Goal: Information Seeking & Learning: Learn about a topic

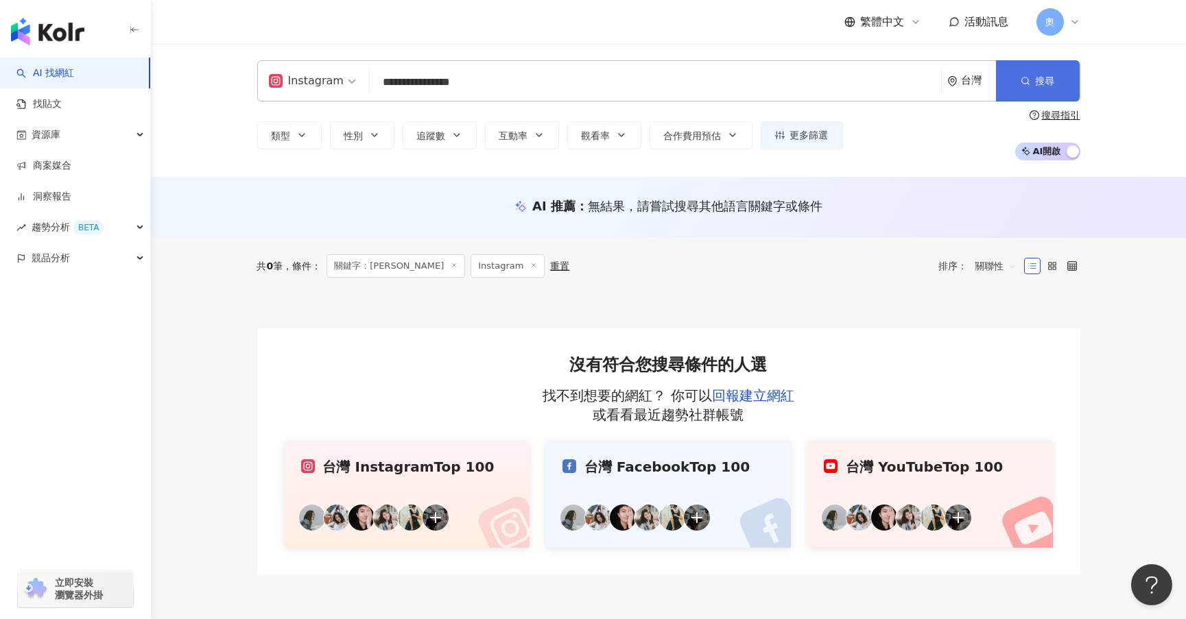
click at [1048, 90] on button "搜尋" at bounding box center [1038, 80] width 84 height 41
click at [1049, 75] on span "搜尋" at bounding box center [1044, 80] width 19 height 11
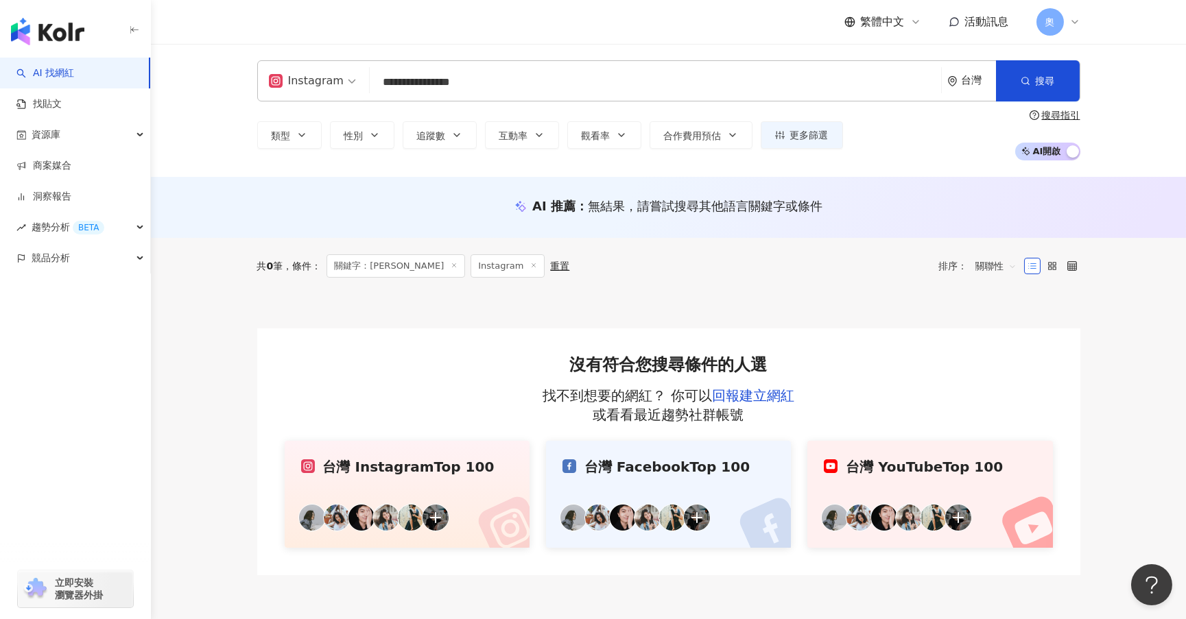
click at [406, 93] on input "**********" at bounding box center [655, 82] width 560 height 26
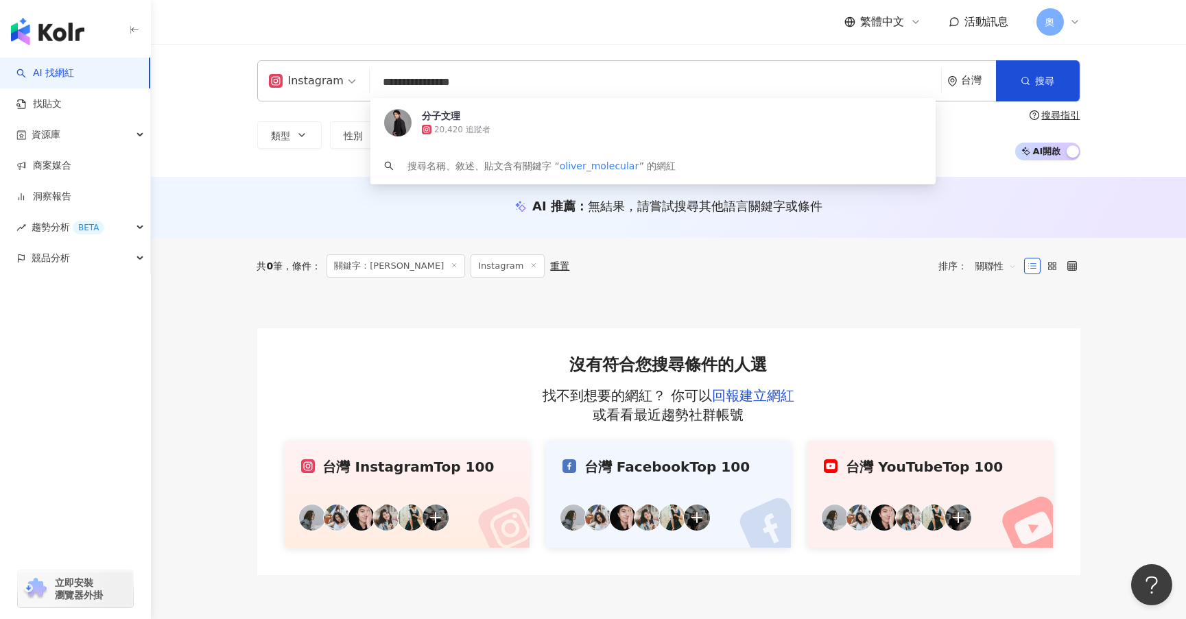
click at [406, 93] on input "**********" at bounding box center [655, 82] width 560 height 26
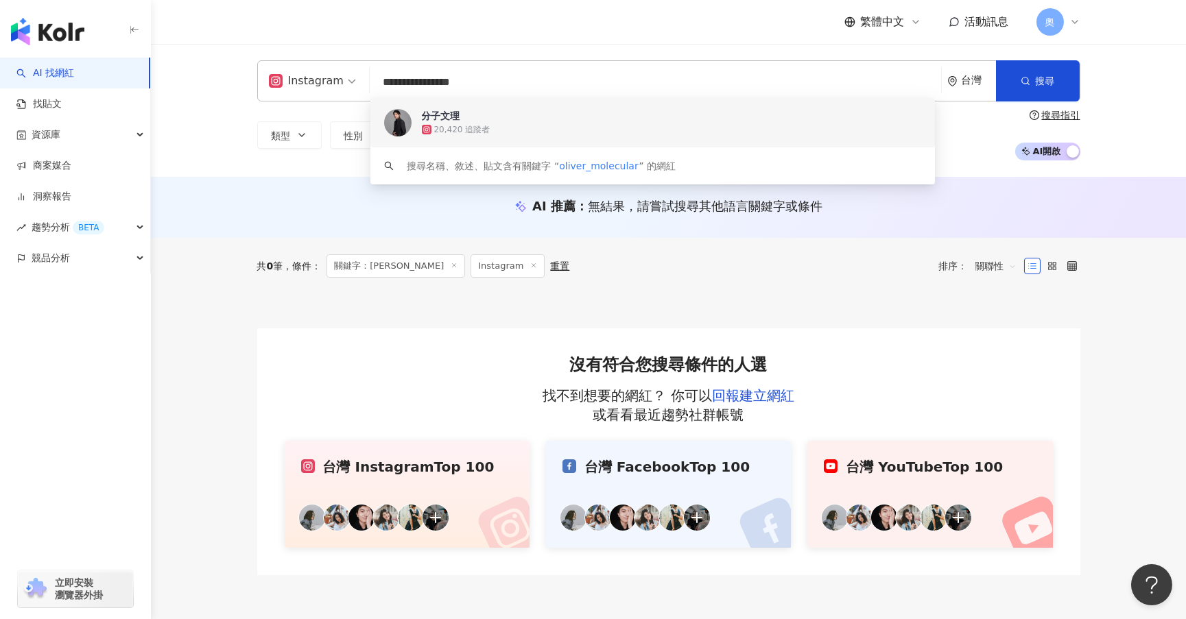
click at [448, 121] on div "分子文理" at bounding box center [441, 116] width 38 height 14
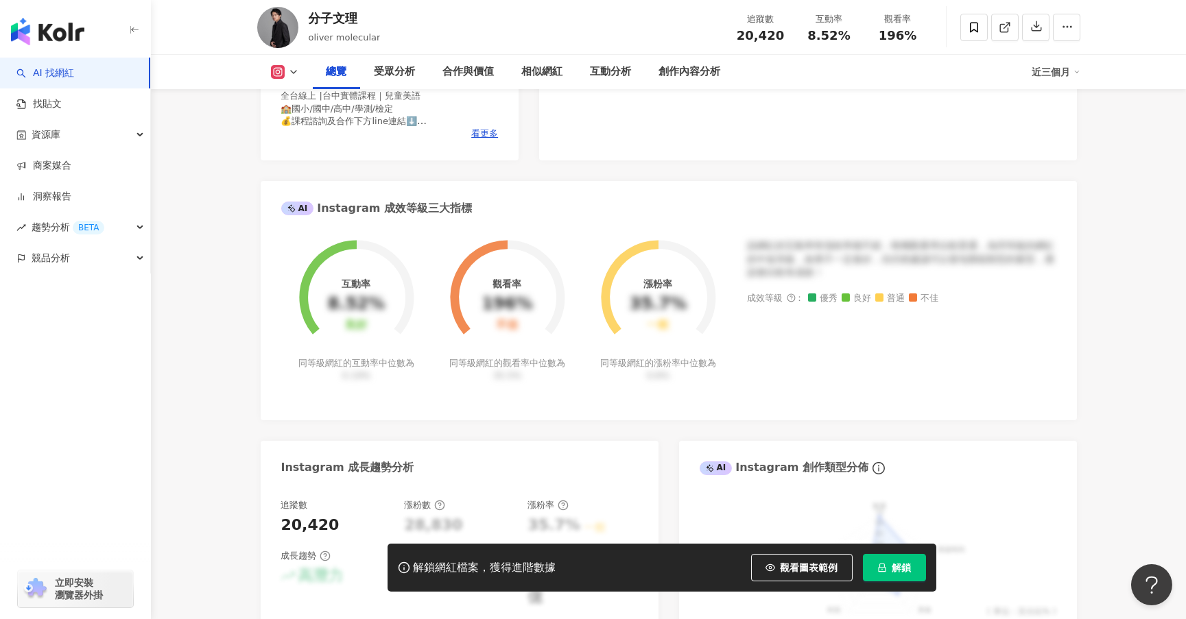
scroll to position [410, 0]
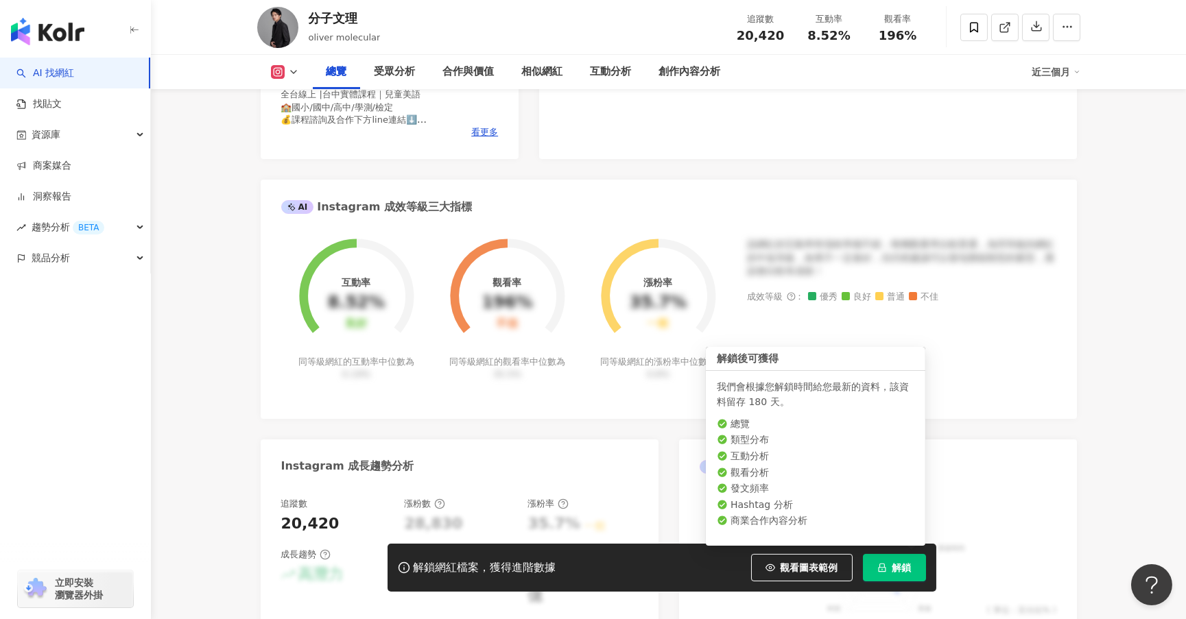
click at [880, 571] on icon "lock" at bounding box center [882, 568] width 10 height 10
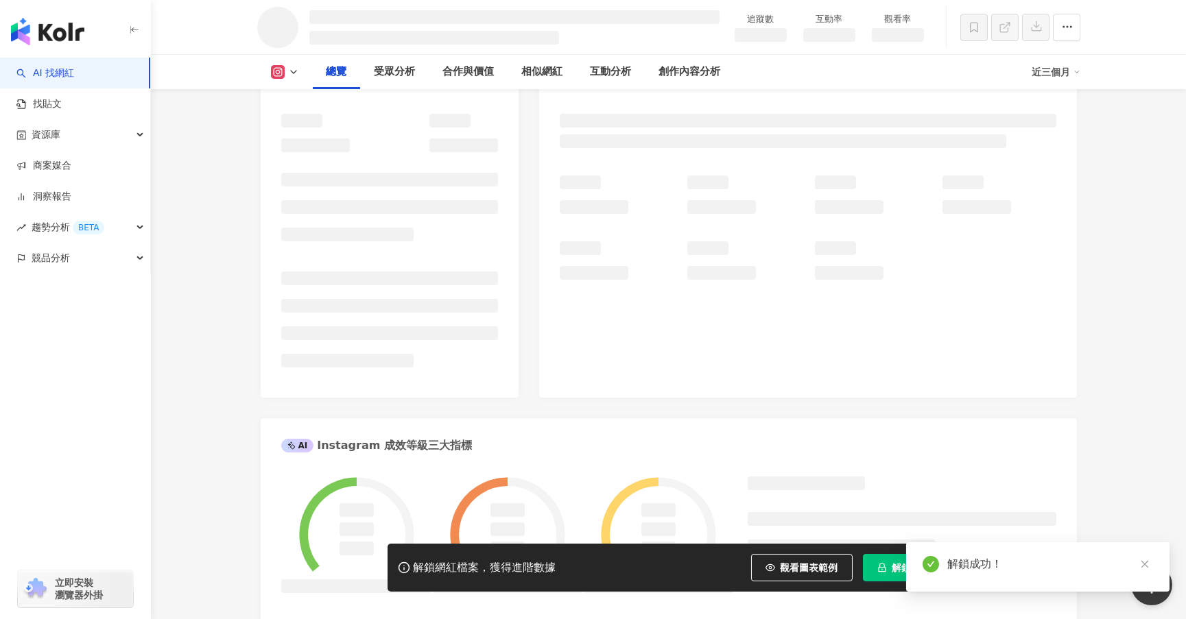
scroll to position [47, 0]
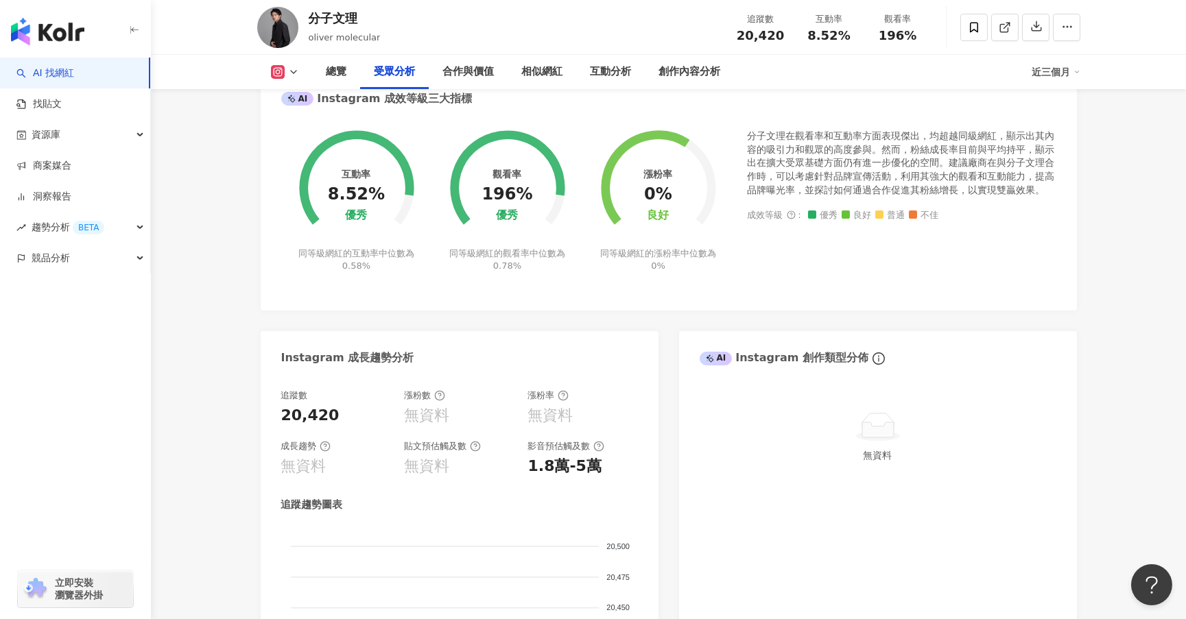
scroll to position [407, 0]
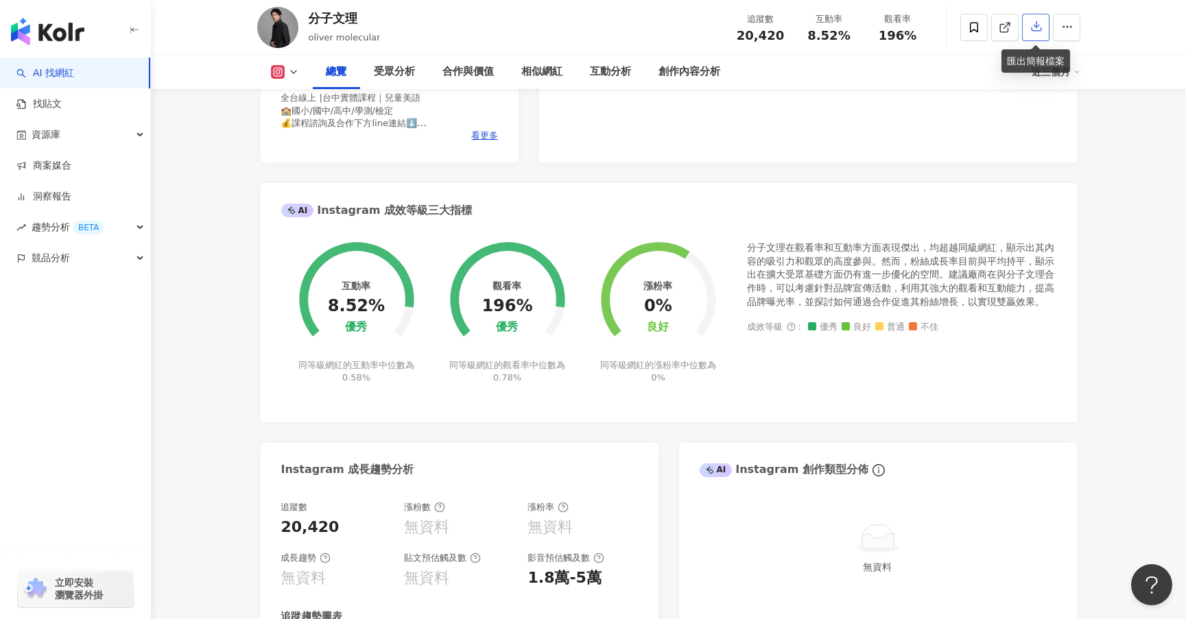
click at [1040, 31] on icon "button" at bounding box center [1036, 26] width 12 height 12
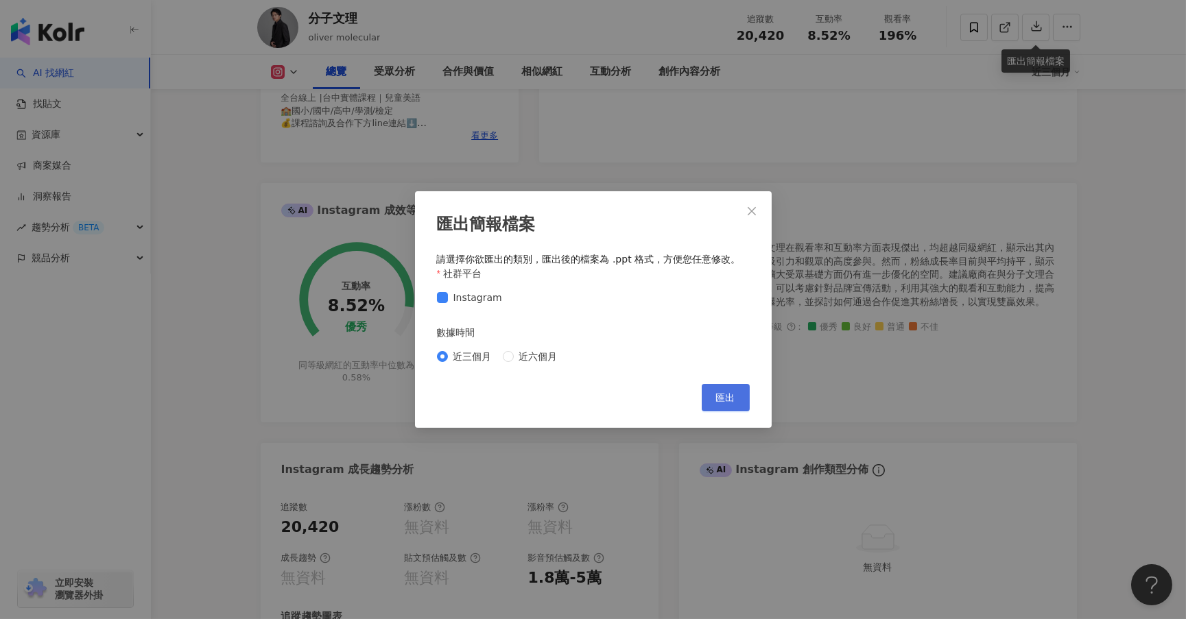
click at [721, 403] on span "匯出" at bounding box center [725, 397] width 19 height 11
click at [760, 211] on span "Close" at bounding box center [751, 211] width 27 height 11
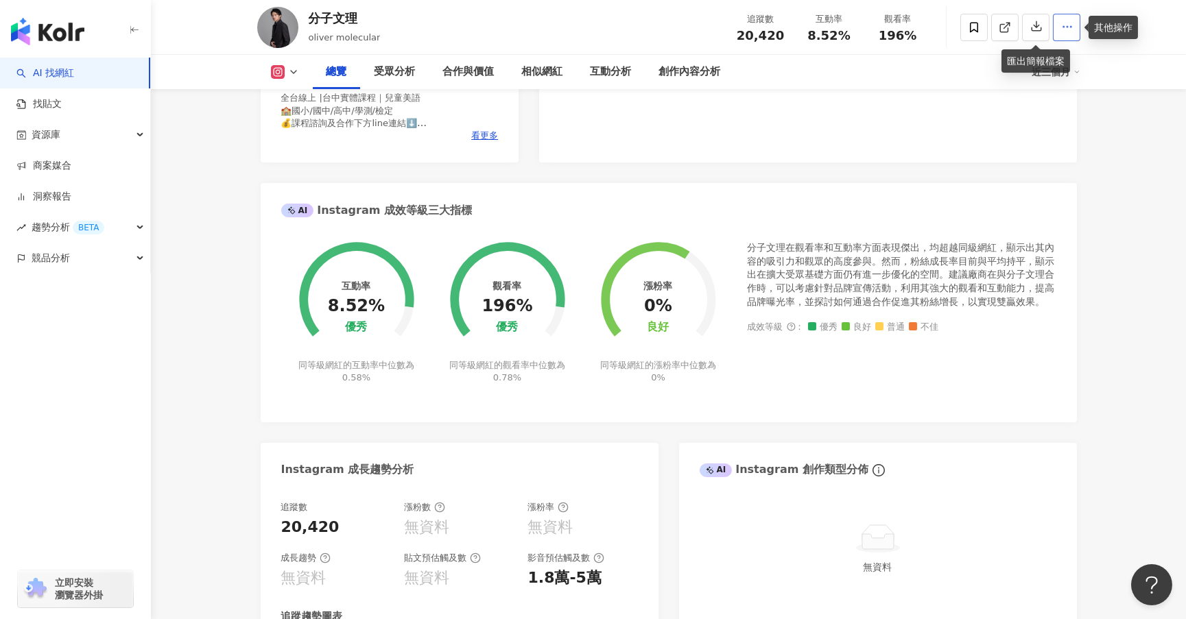
click at [1072, 34] on button "button" at bounding box center [1066, 27] width 27 height 27
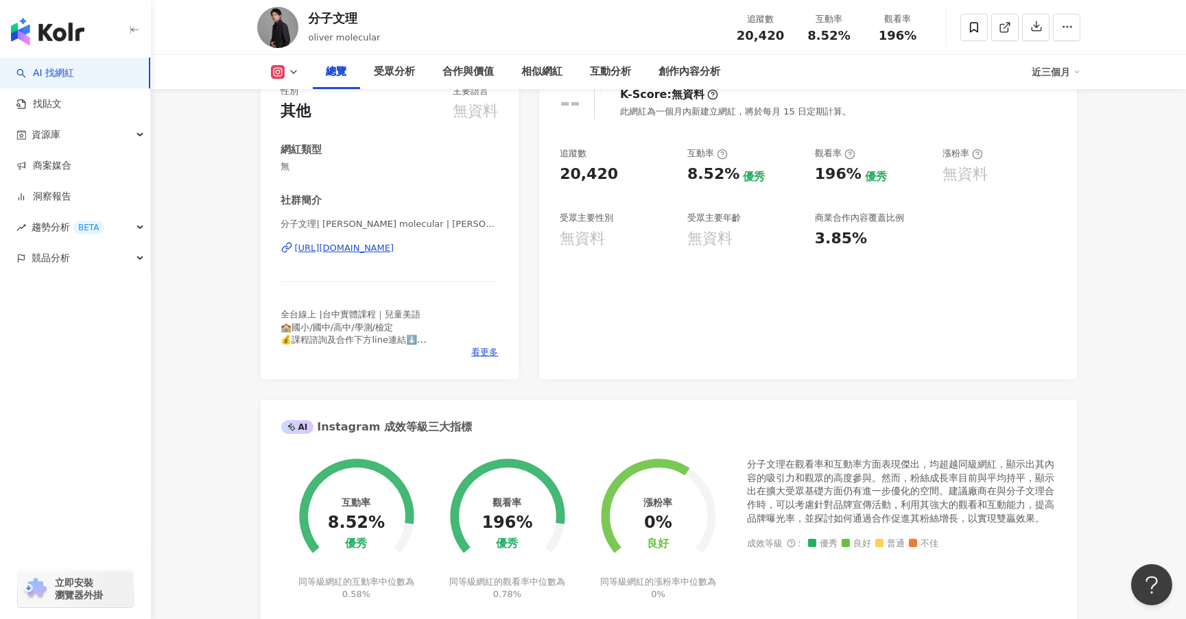
scroll to position [0, 0]
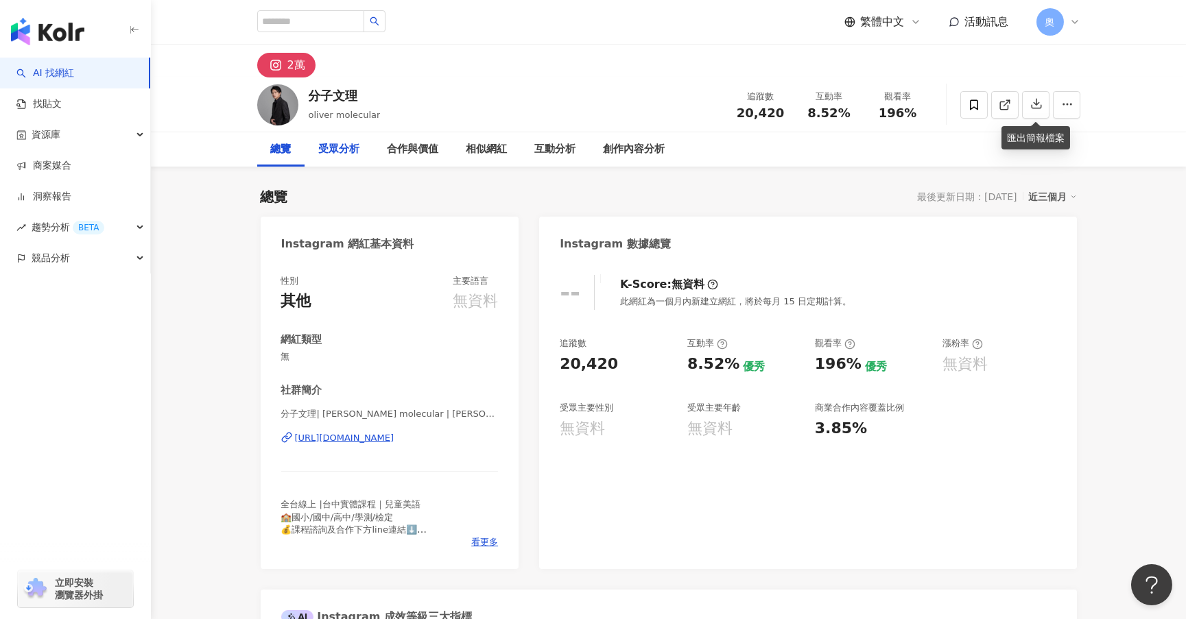
click at [344, 156] on div "受眾分析" at bounding box center [339, 149] width 41 height 16
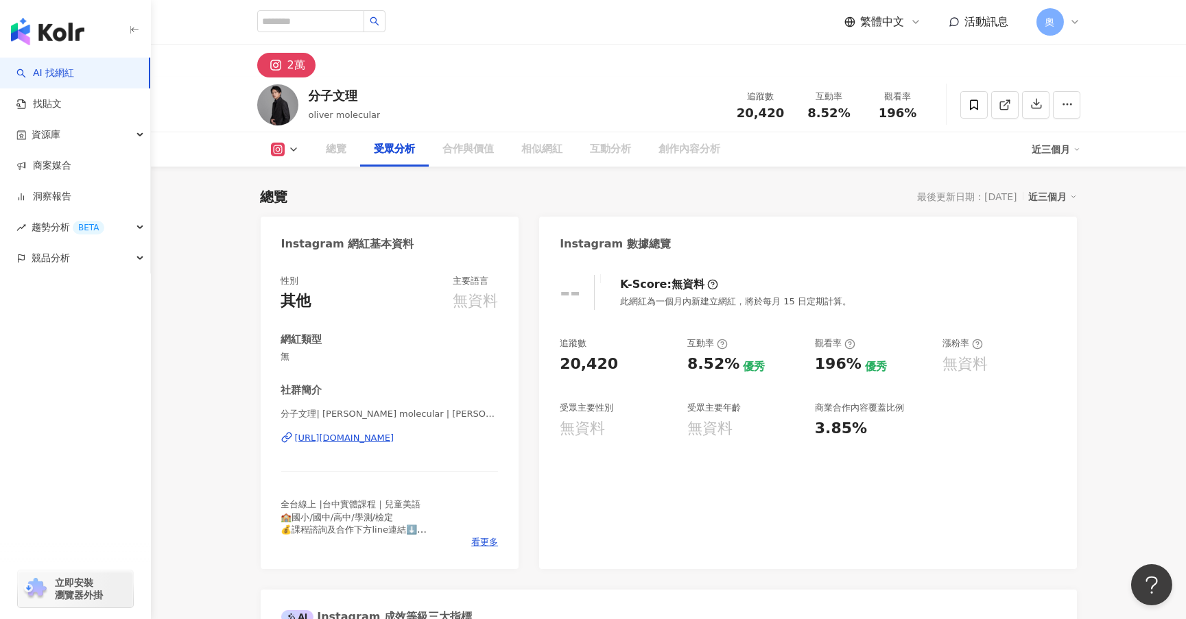
scroll to position [1171, 0]
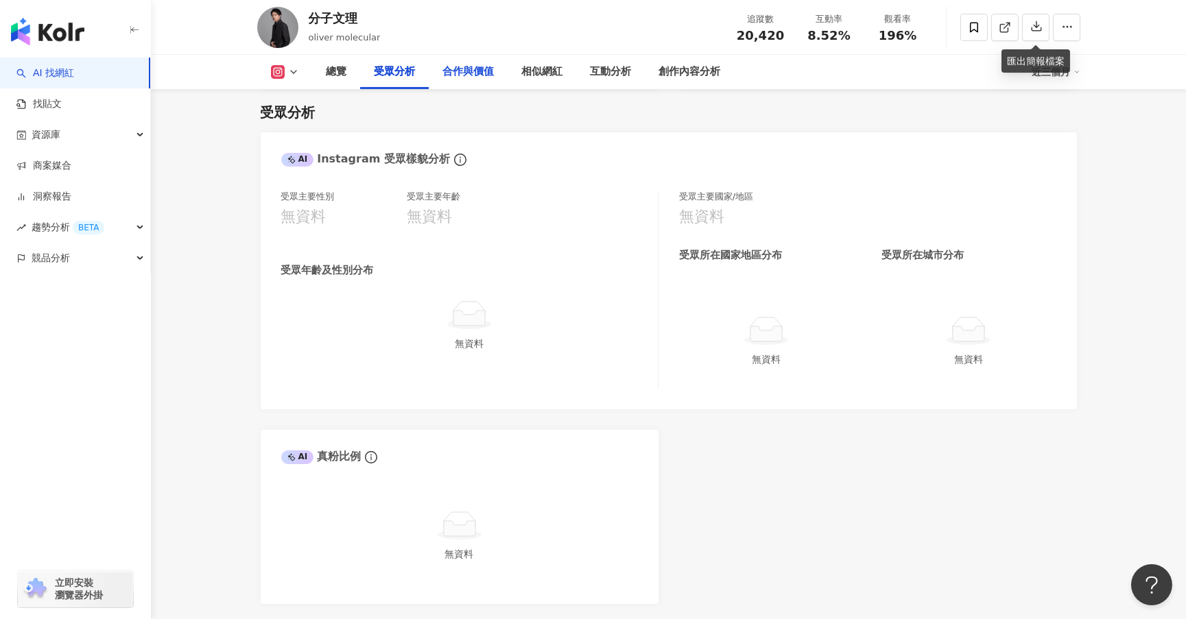
click at [464, 62] on div "合作與價值" at bounding box center [468, 72] width 79 height 34
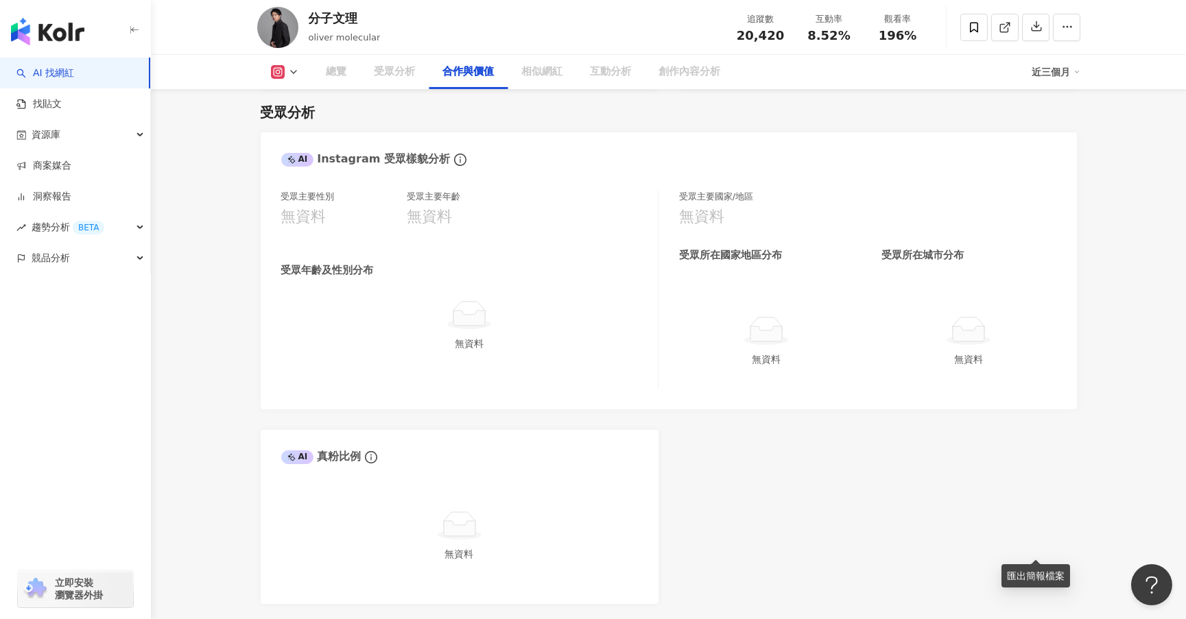
scroll to position [1686, 0]
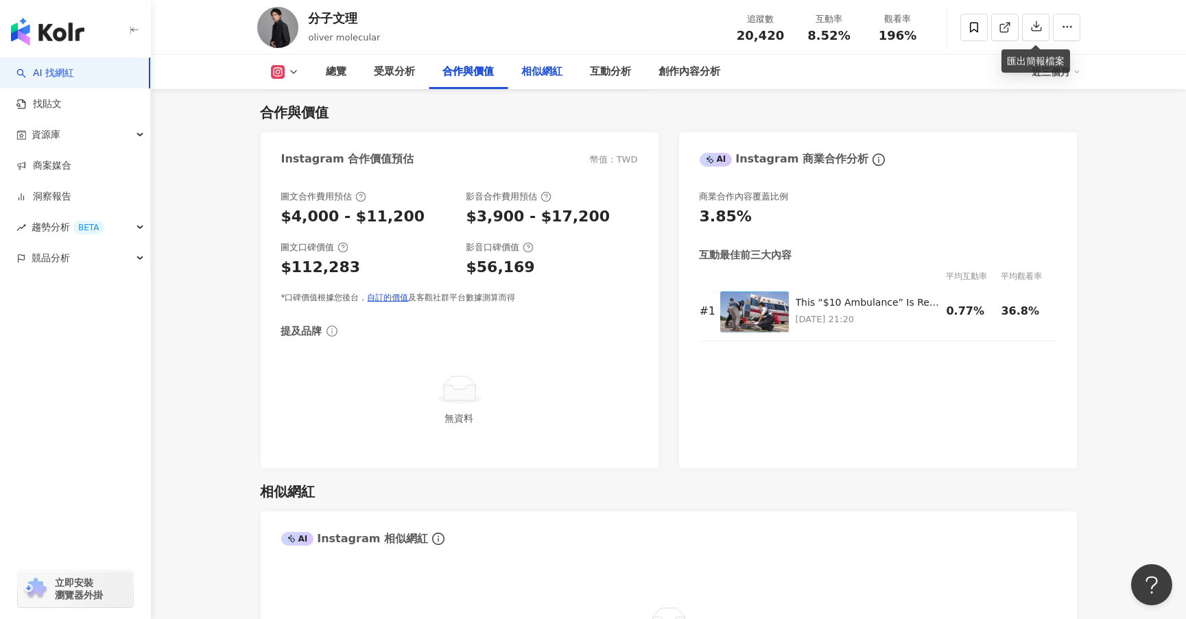
click at [551, 79] on div "相似網紅" at bounding box center [542, 72] width 41 height 16
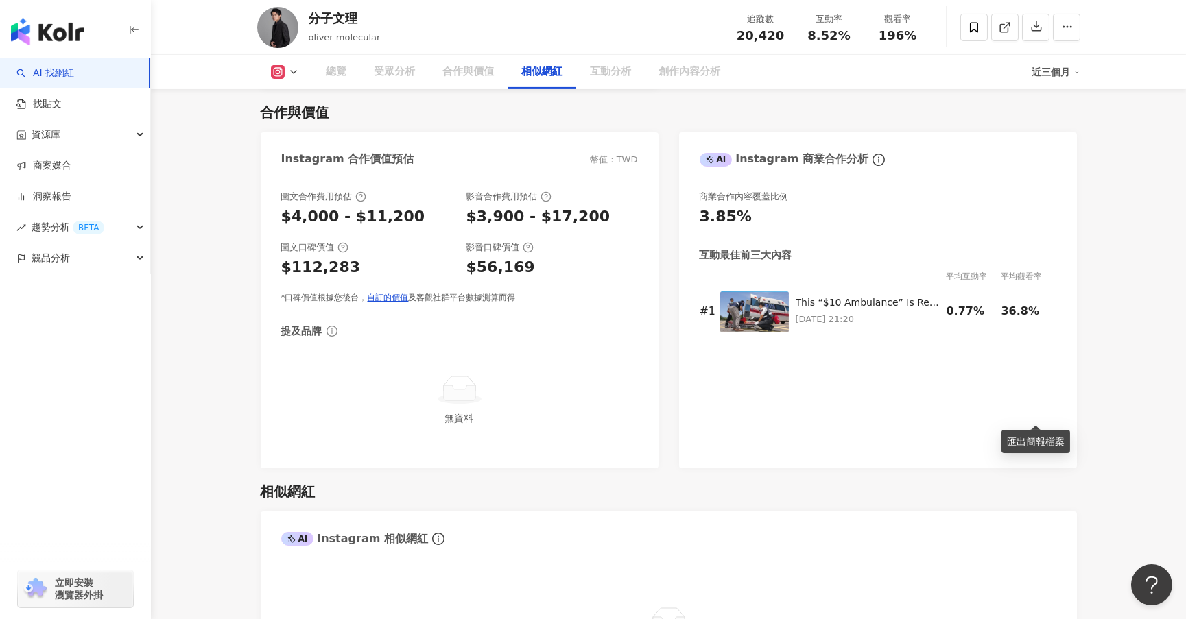
scroll to position [2067, 0]
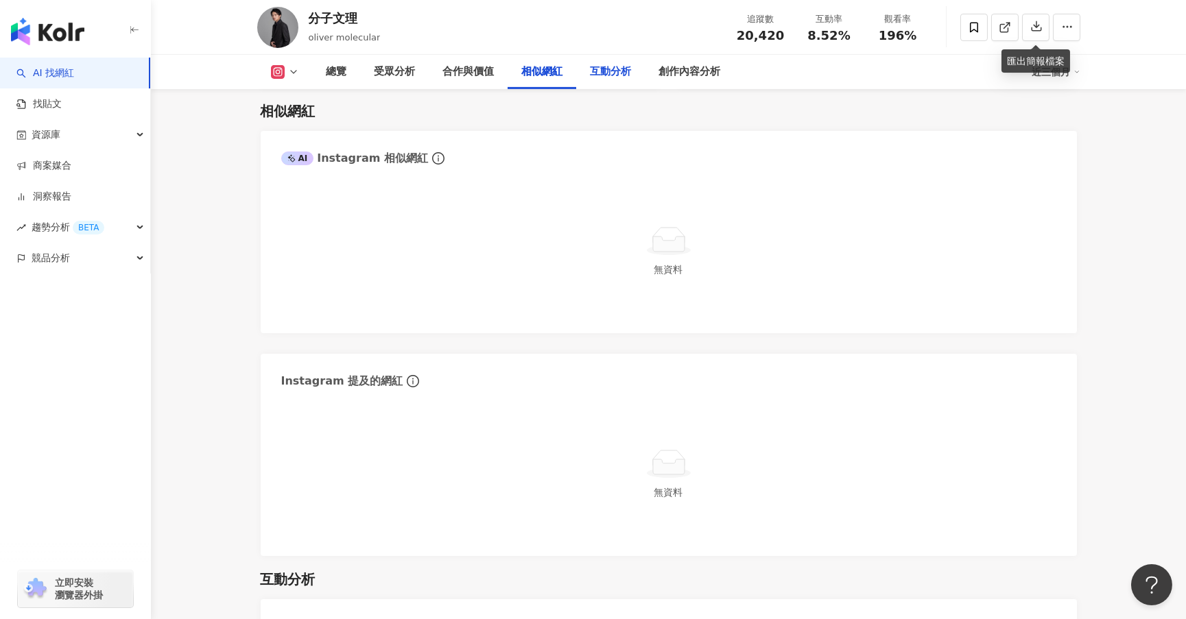
click at [610, 81] on div "互動分析" at bounding box center [611, 72] width 69 height 34
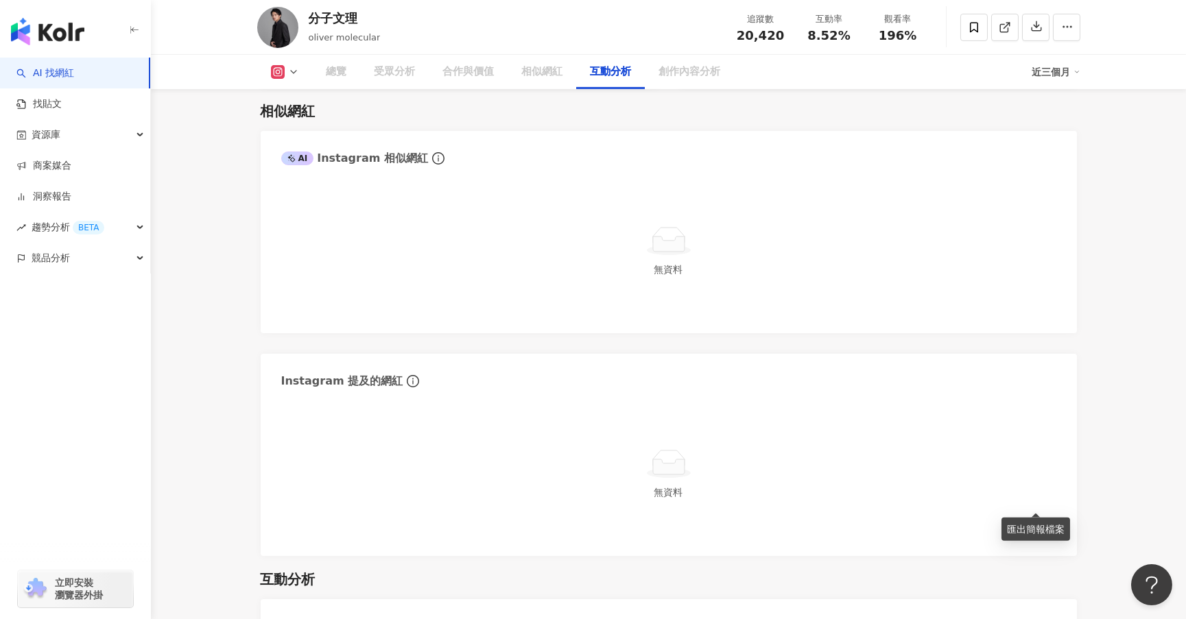
scroll to position [2535, 0]
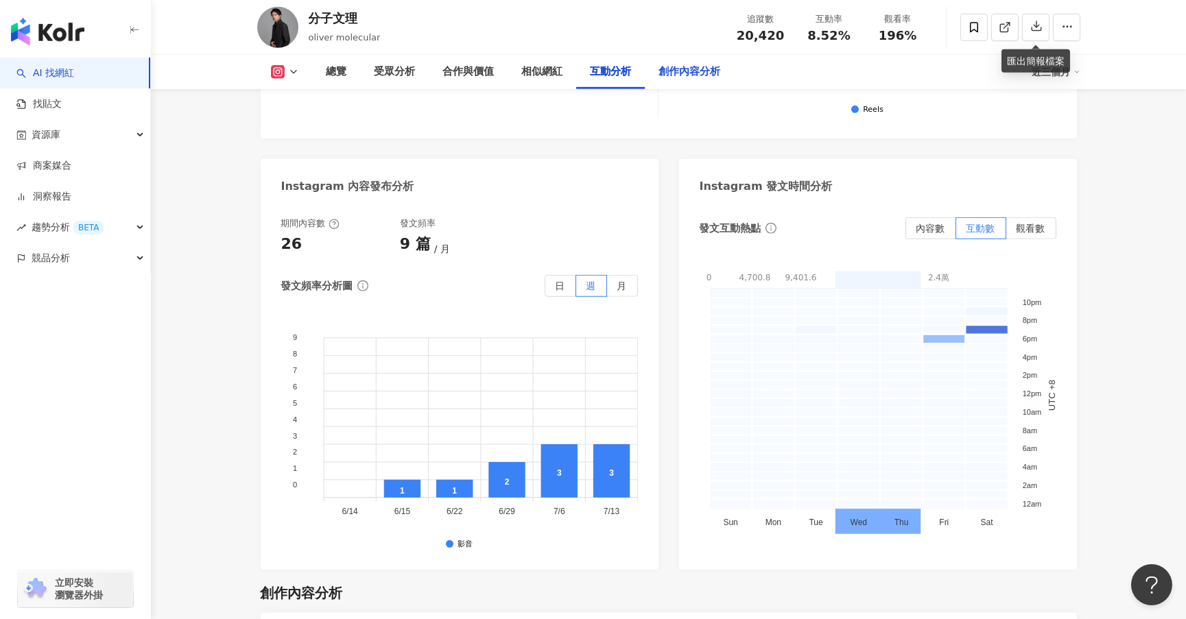
click at [677, 77] on div "創作內容分析" at bounding box center [690, 72] width 62 height 16
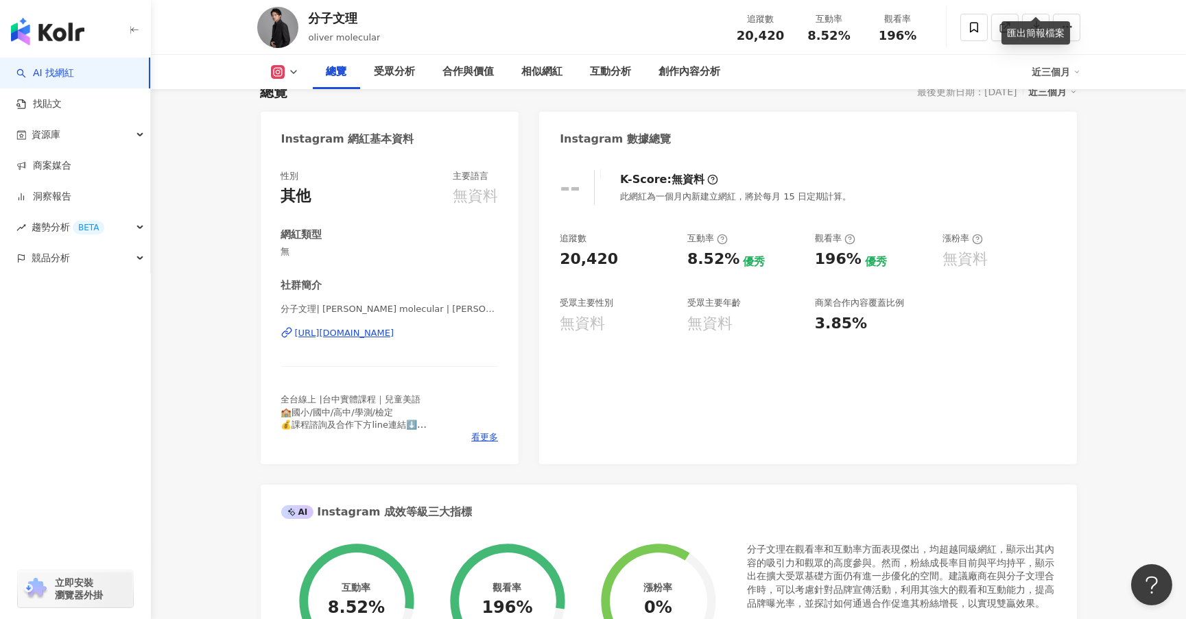
scroll to position [49, 0]
